Goal: Information Seeking & Learning: Learn about a topic

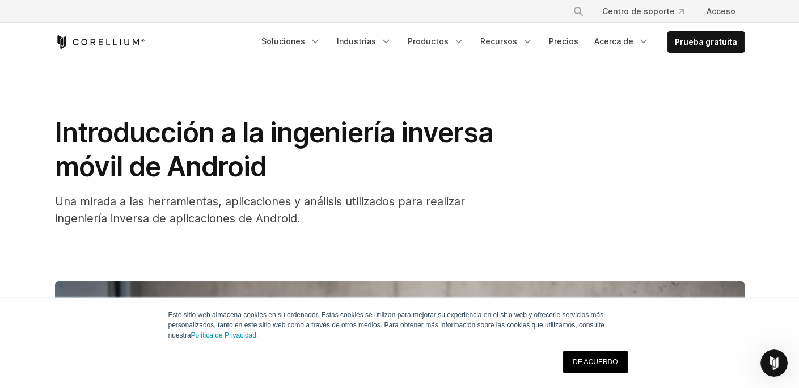
click at [452, 205] on font "Una mirada a las herramientas, aplicaciones y análisis utilizados para realizar…" at bounding box center [260, 210] width 410 height 31
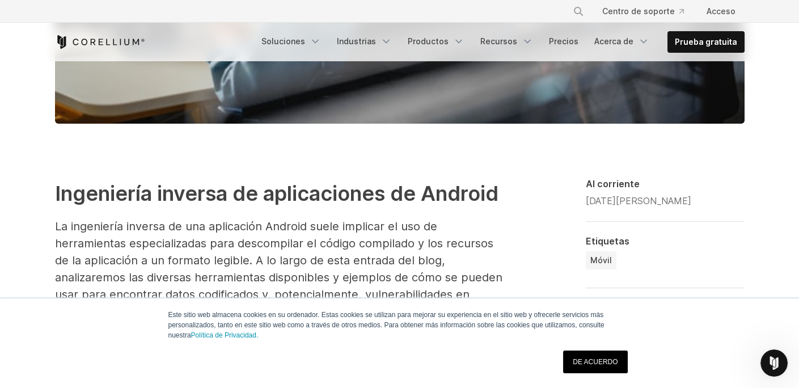
scroll to position [624, 0]
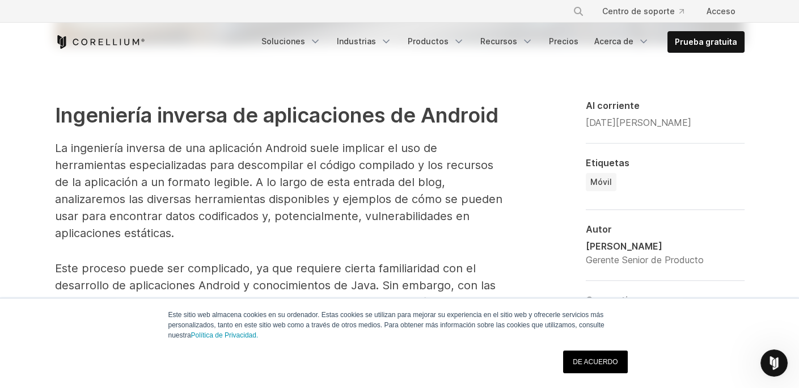
click at [576, 356] on link "DE ACUERDO" at bounding box center [595, 361] width 64 height 23
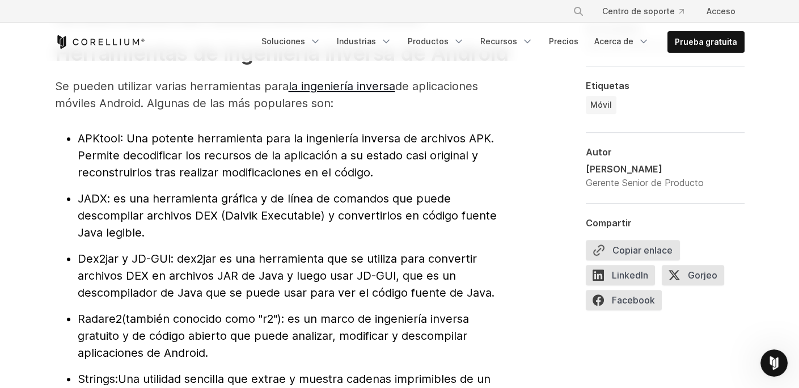
scroll to position [1248, 0]
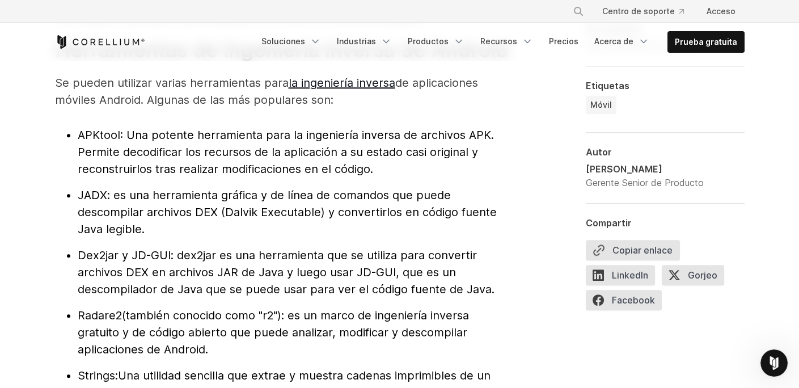
click at [97, 202] on font "JADX" at bounding box center [92, 195] width 29 height 14
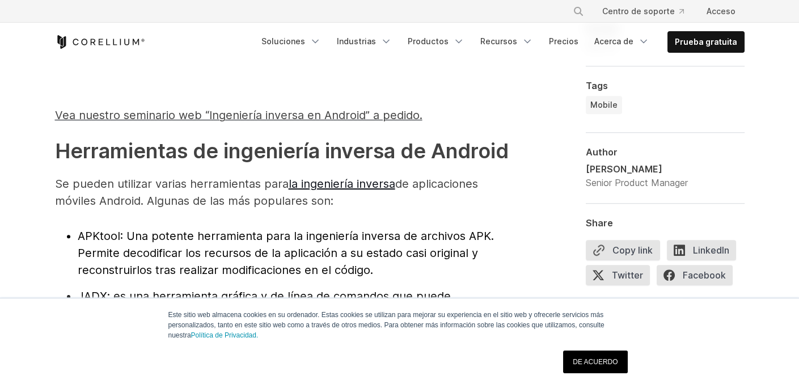
scroll to position [1164, 0]
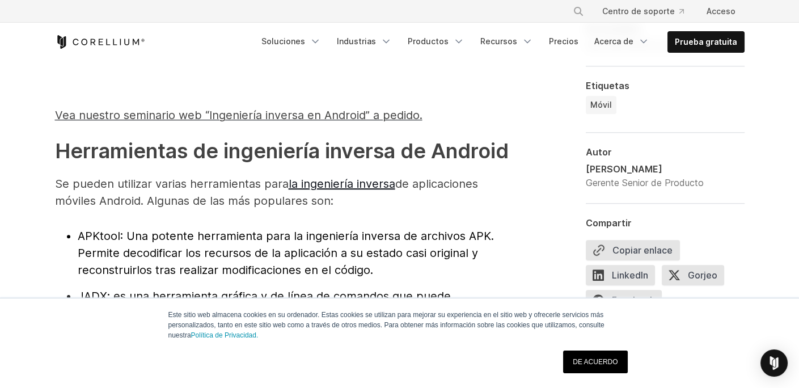
scroll to position [1164, 0]
